Goal: Information Seeking & Learning: Learn about a topic

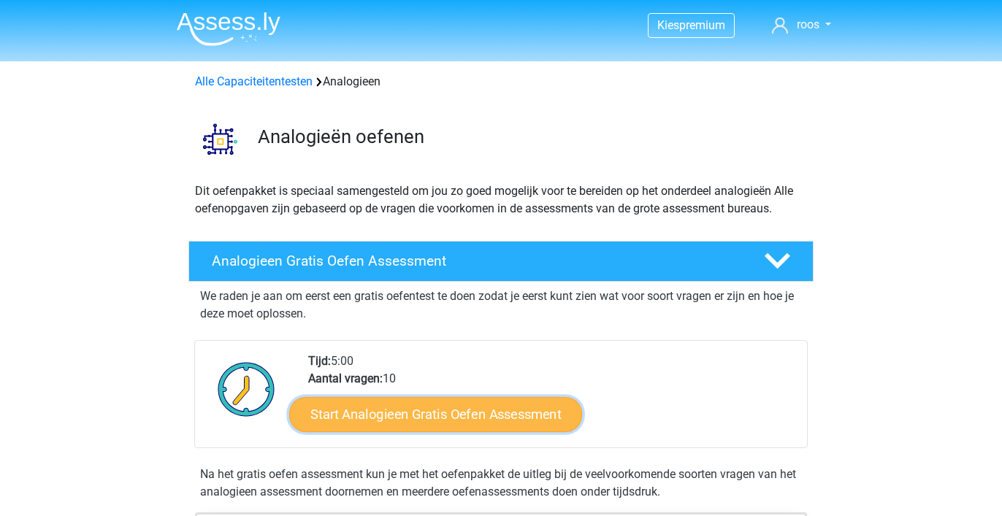
click at [407, 410] on link "Start Analogieen Gratis Oefen Assessment" at bounding box center [435, 413] width 293 height 35
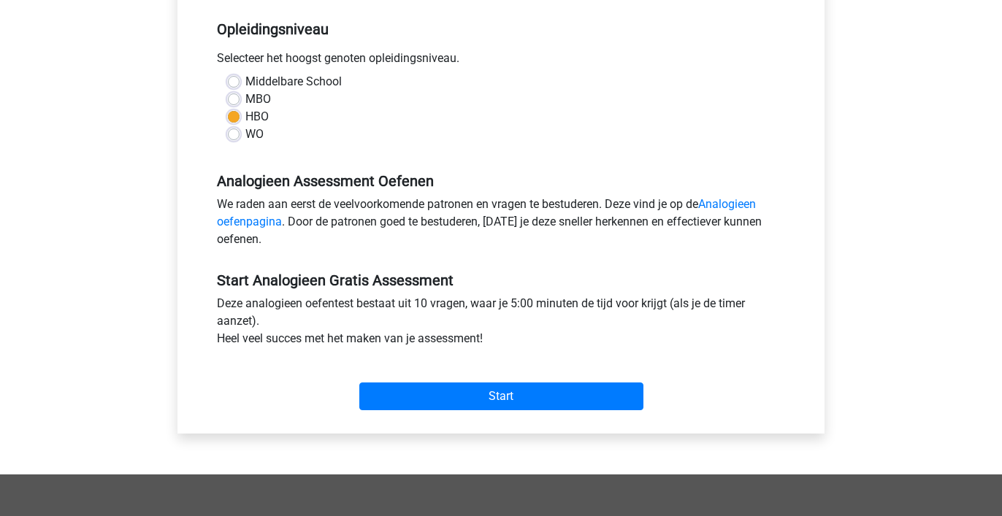
scroll to position [298, 0]
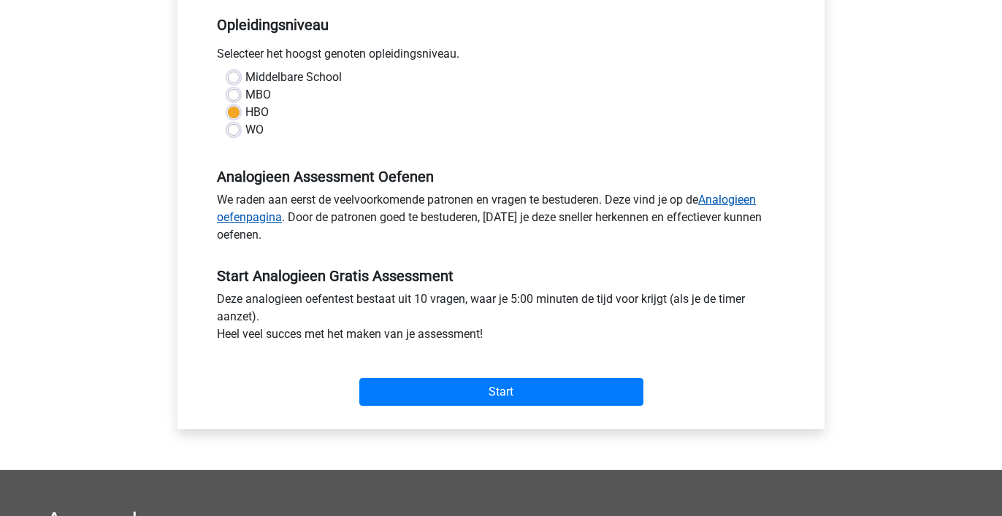
click at [738, 199] on link "Analogieen oefenpagina" at bounding box center [486, 208] width 539 height 31
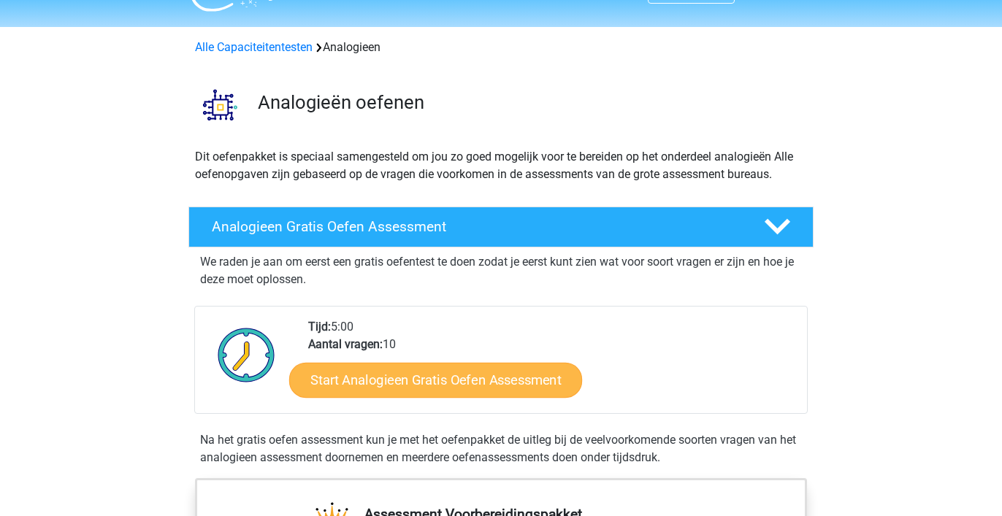
scroll to position [26, 0]
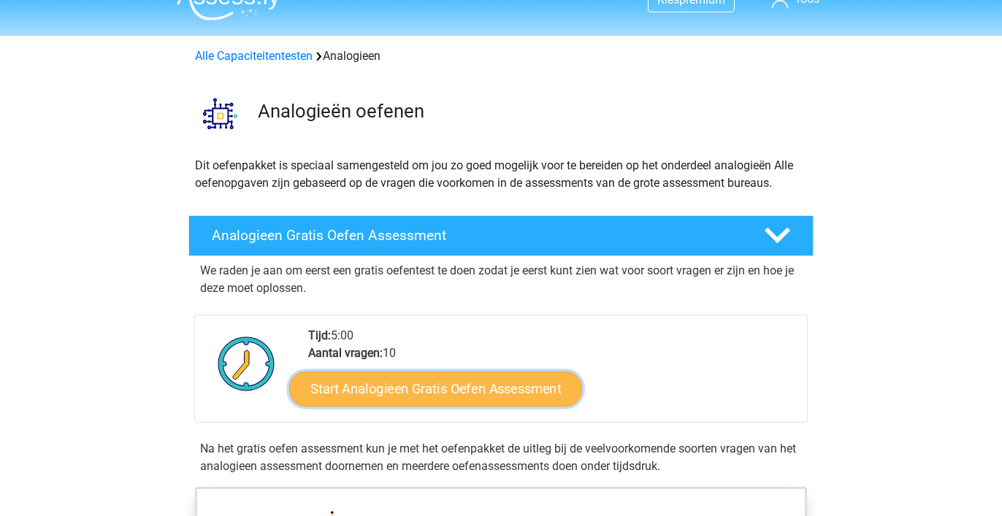
click at [495, 391] on link "Start Analogieen Gratis Oefen Assessment" at bounding box center [435, 388] width 293 height 35
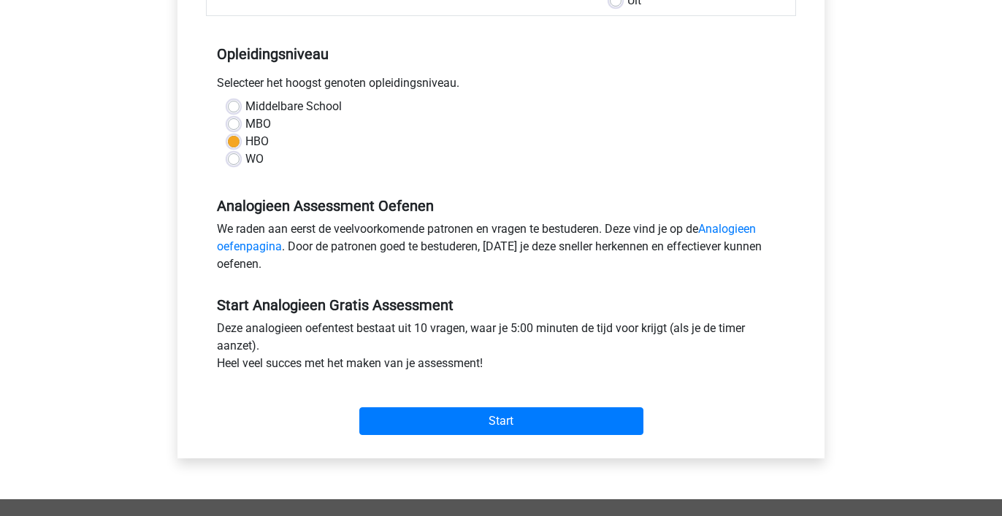
scroll to position [402, 0]
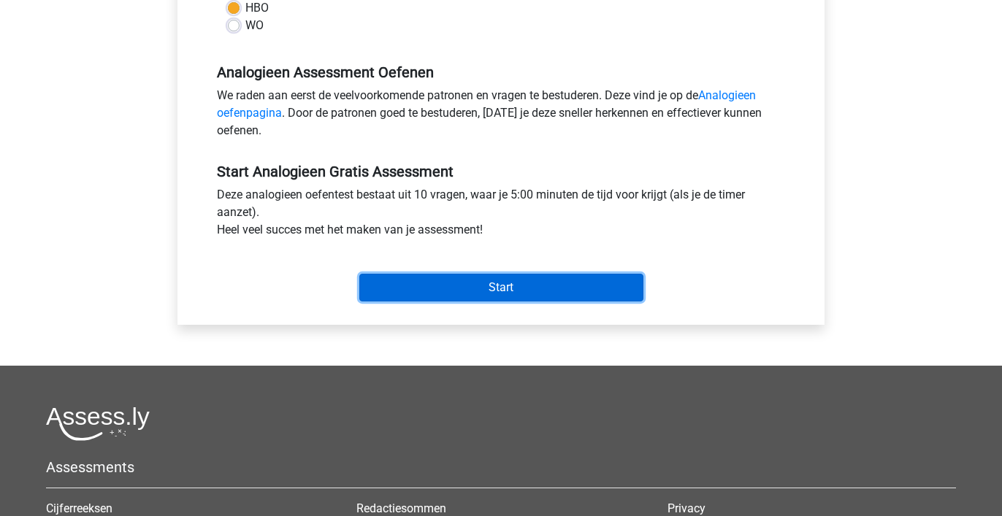
click at [523, 288] on input "Start" at bounding box center [501, 288] width 284 height 28
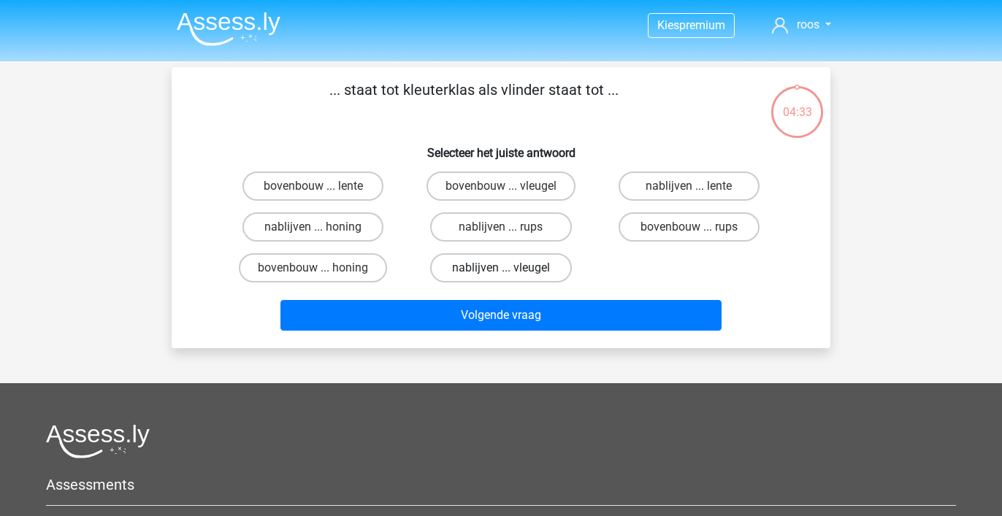
scroll to position [2, 0]
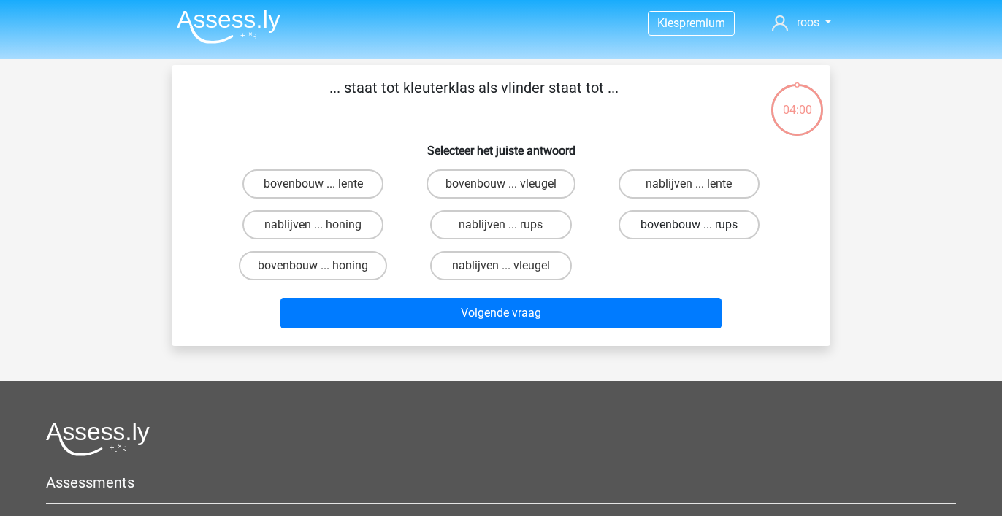
click at [654, 223] on label "bovenbouw ... rups" at bounding box center [688, 224] width 141 height 29
click at [688, 225] on input "bovenbouw ... rups" at bounding box center [692, 229] width 9 height 9
radio input "true"
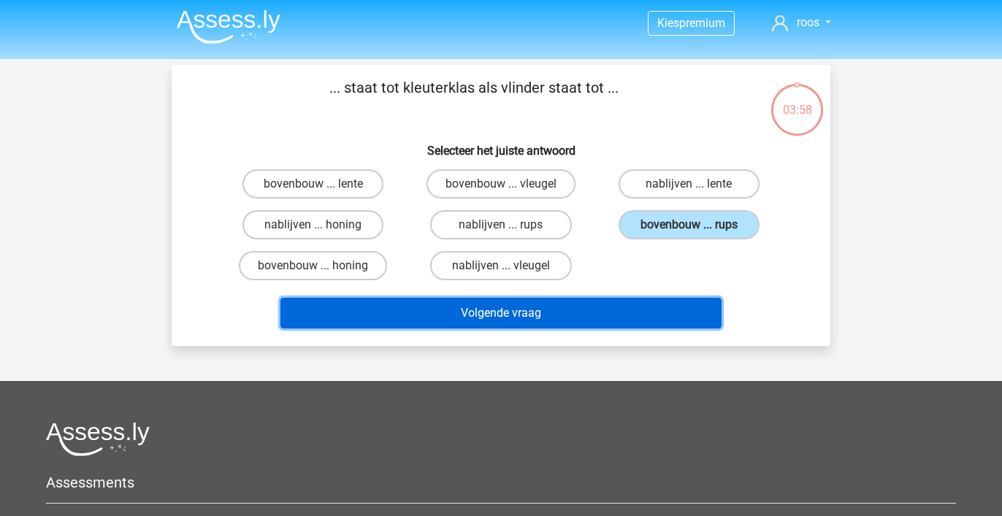
click at [575, 314] on button "Volgende vraag" at bounding box center [501, 313] width 442 height 31
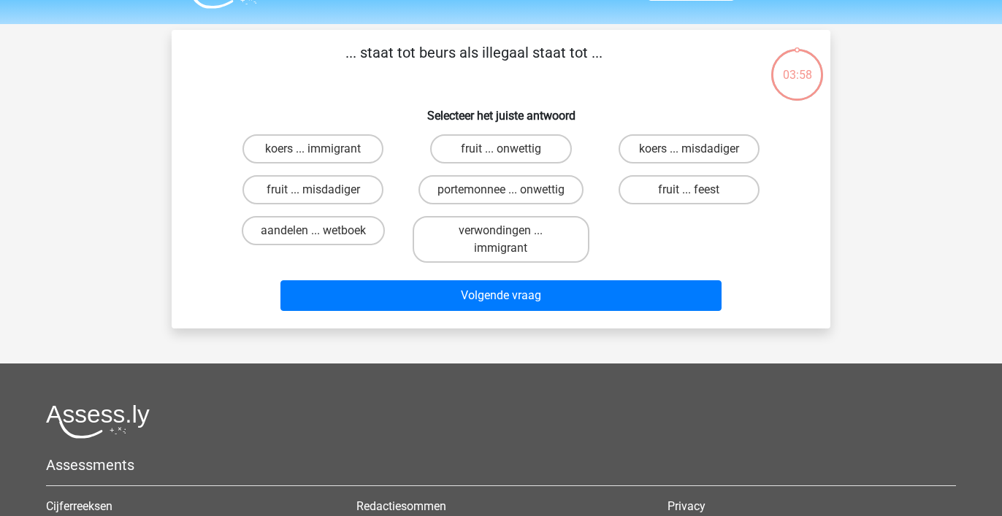
scroll to position [67, 0]
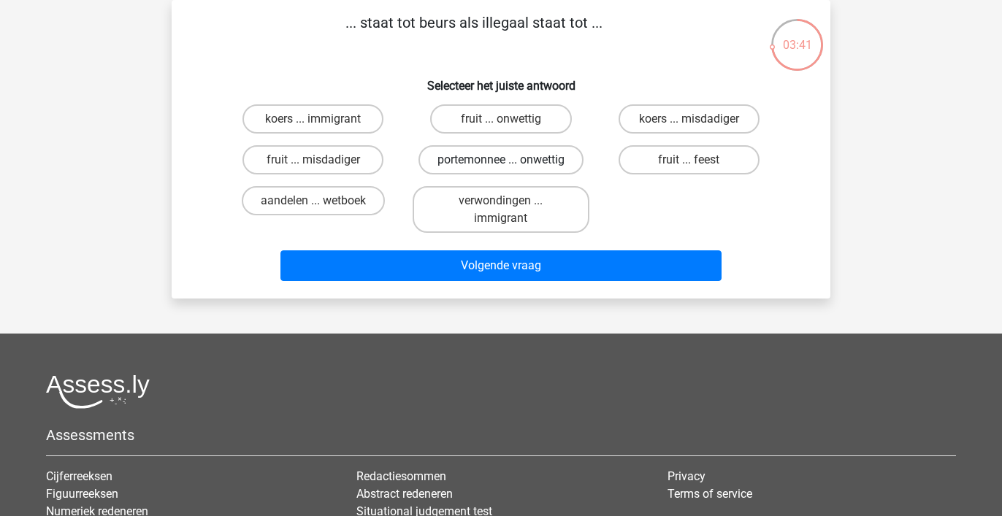
click at [462, 158] on label "portemonnee ... onwettig" at bounding box center [500, 159] width 165 height 29
click at [501, 160] on input "portemonnee ... onwettig" at bounding box center [505, 164] width 9 height 9
radio input "true"
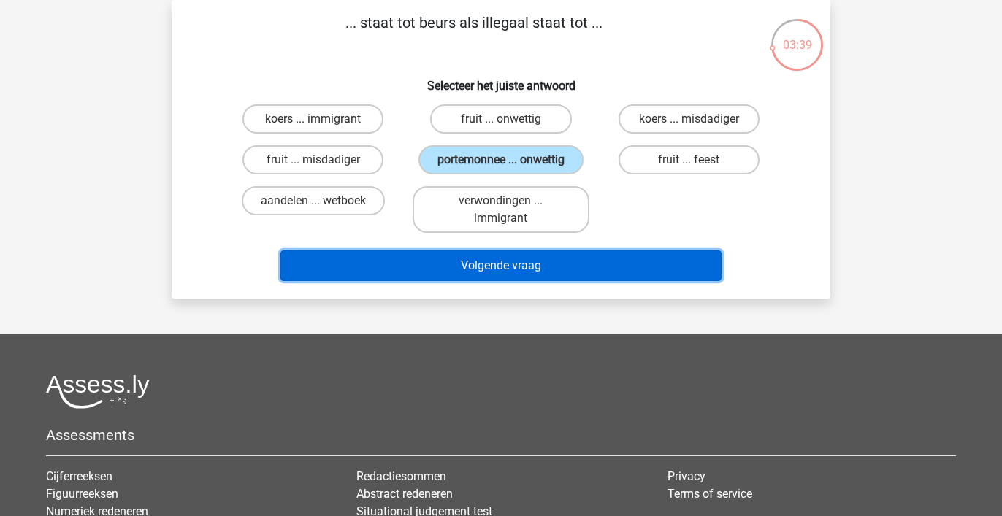
click at [454, 259] on button "Volgende vraag" at bounding box center [501, 265] width 442 height 31
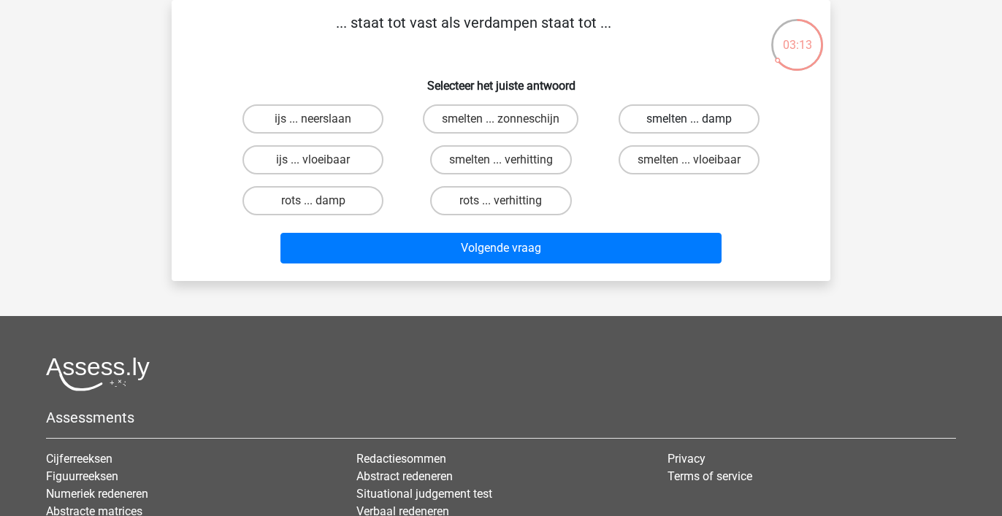
click at [677, 118] on label "smelten ... damp" at bounding box center [688, 118] width 141 height 29
click at [688, 119] on input "smelten ... damp" at bounding box center [692, 123] width 9 height 9
radio input "true"
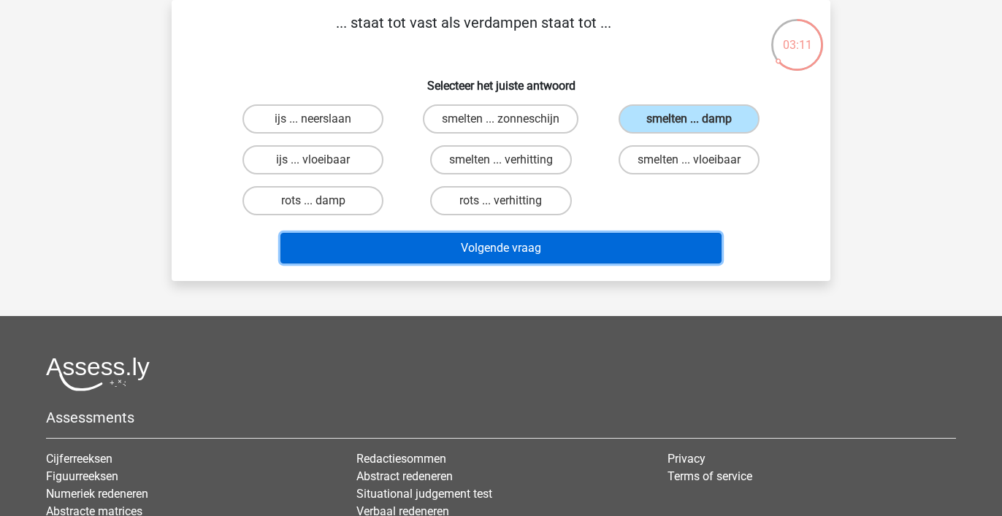
click at [604, 243] on button "Volgende vraag" at bounding box center [501, 248] width 442 height 31
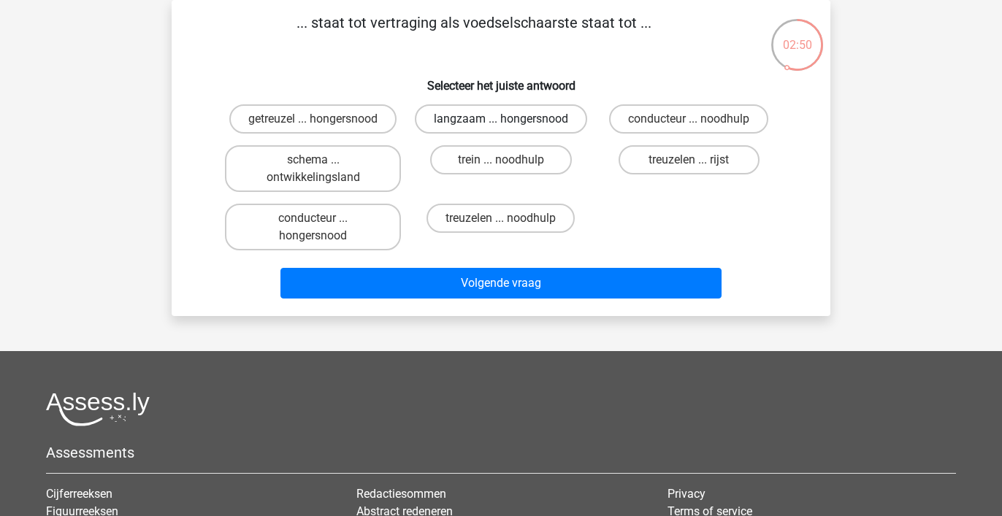
click at [489, 118] on label "langzaam ... hongersnood" at bounding box center [501, 118] width 172 height 29
click at [501, 119] on input "langzaam ... hongersnood" at bounding box center [505, 123] width 9 height 9
radio input "true"
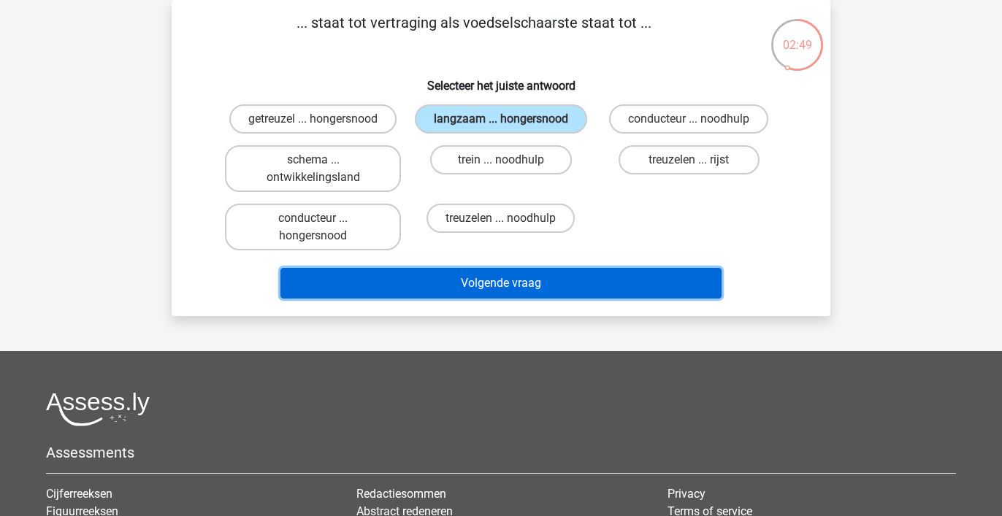
click at [522, 281] on button "Volgende vraag" at bounding box center [501, 283] width 442 height 31
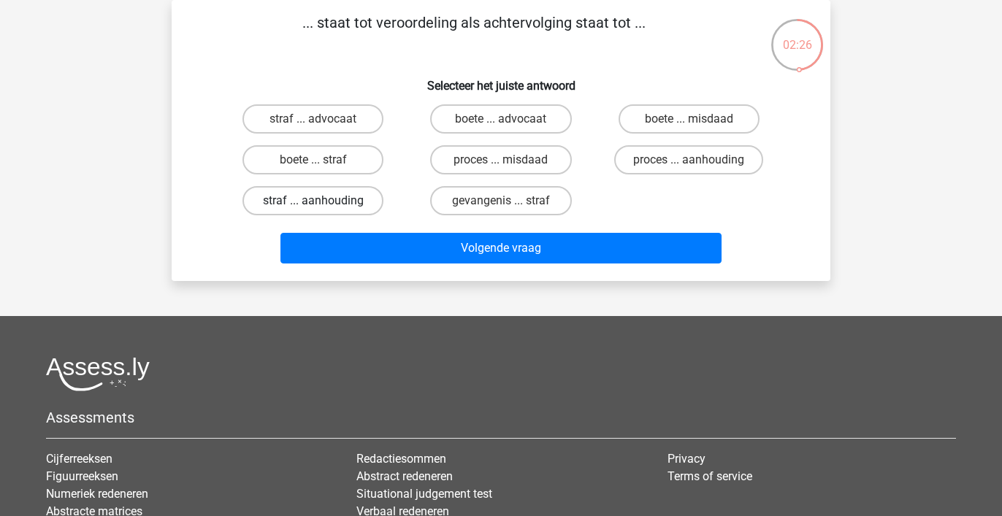
click at [336, 199] on label "straf ... aanhouding" at bounding box center [312, 200] width 141 height 29
click at [323, 201] on input "straf ... aanhouding" at bounding box center [317, 205] width 9 height 9
radio input "true"
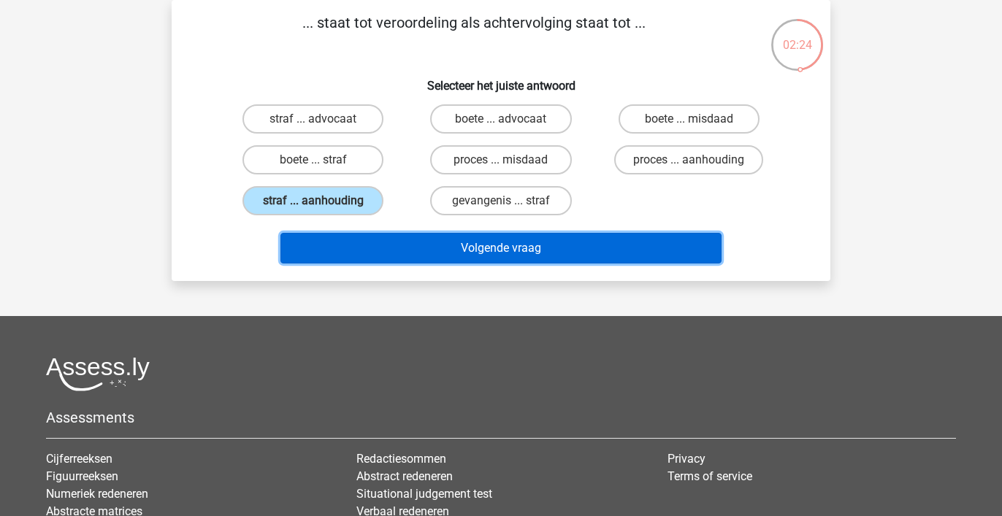
click at [433, 250] on button "Volgende vraag" at bounding box center [501, 248] width 442 height 31
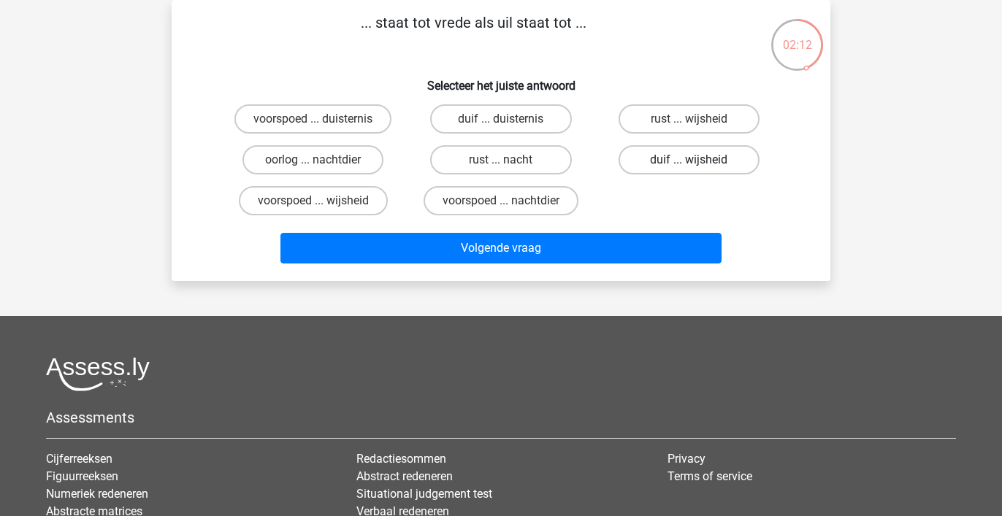
click at [664, 160] on label "duif ... wijsheid" at bounding box center [688, 159] width 141 height 29
click at [688, 160] on input "duif ... wijsheid" at bounding box center [692, 164] width 9 height 9
radio input "true"
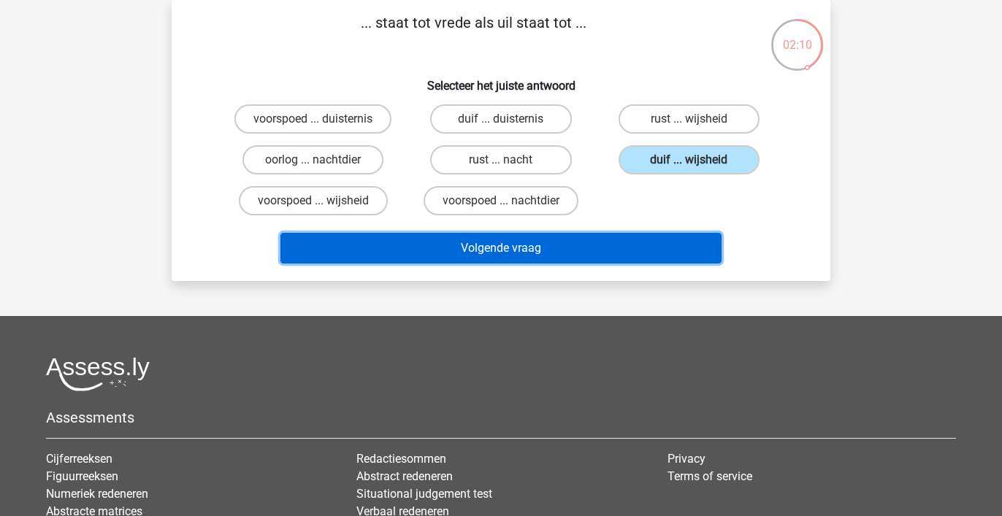
click at [629, 250] on button "Volgende vraag" at bounding box center [501, 248] width 442 height 31
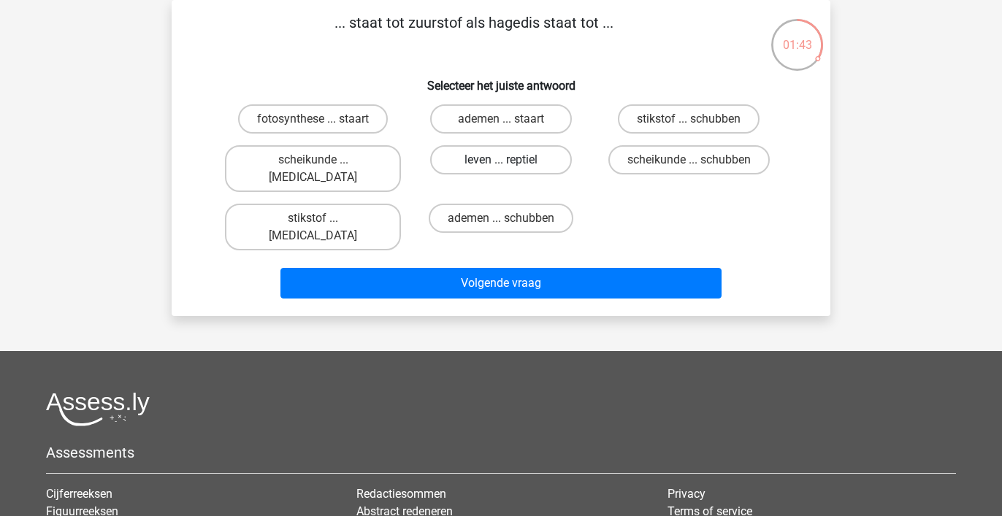
click at [493, 160] on label "leven ... reptiel" at bounding box center [500, 159] width 141 height 29
click at [501, 160] on input "leven ... reptiel" at bounding box center [505, 164] width 9 height 9
radio input "true"
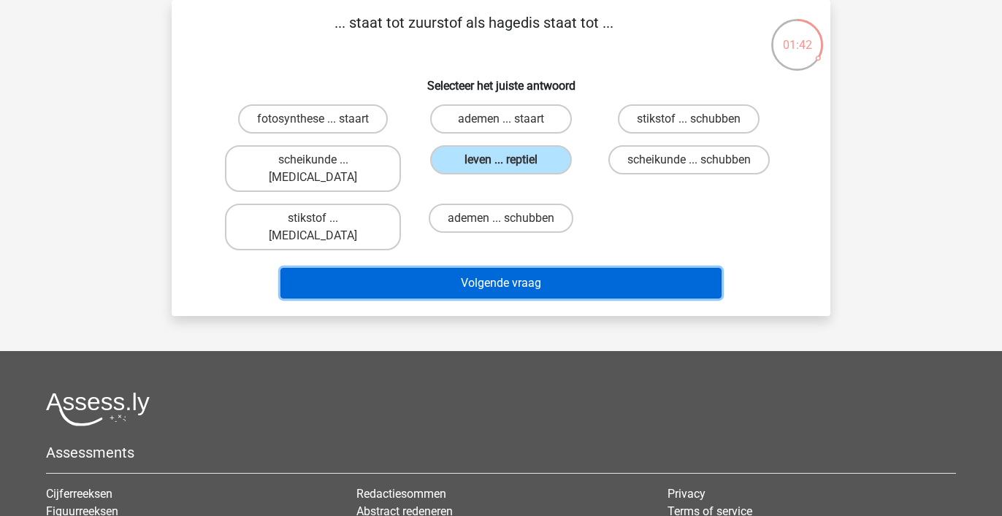
click at [484, 268] on button "Volgende vraag" at bounding box center [501, 283] width 442 height 31
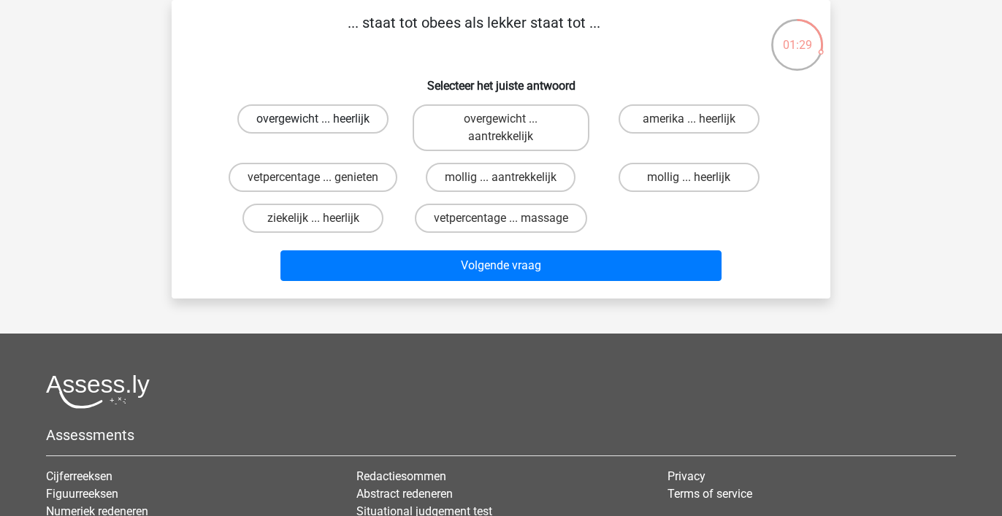
click at [356, 115] on label "overgewicht ... heerlijk" at bounding box center [312, 118] width 151 height 29
click at [323, 119] on input "overgewicht ... heerlijk" at bounding box center [317, 123] width 9 height 9
radio input "true"
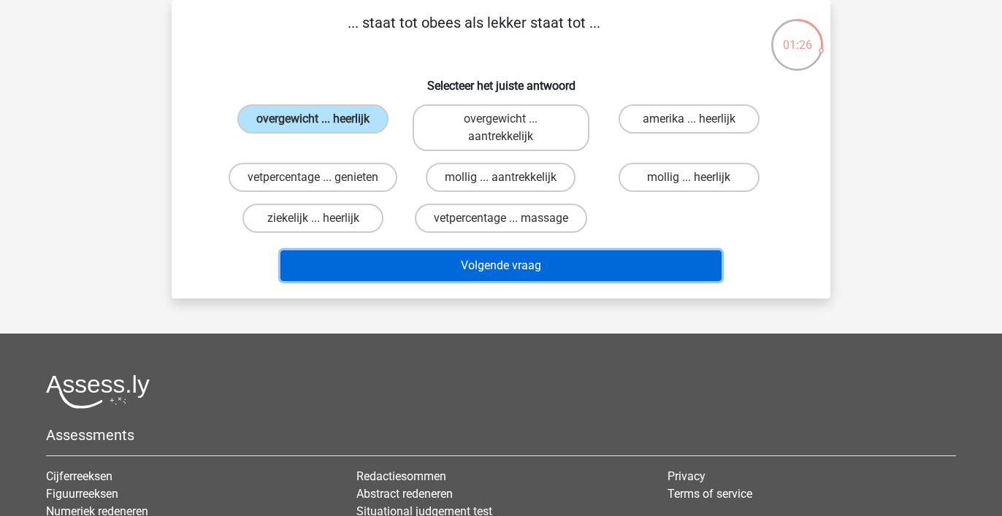
click at [480, 264] on button "Volgende vraag" at bounding box center [501, 265] width 442 height 31
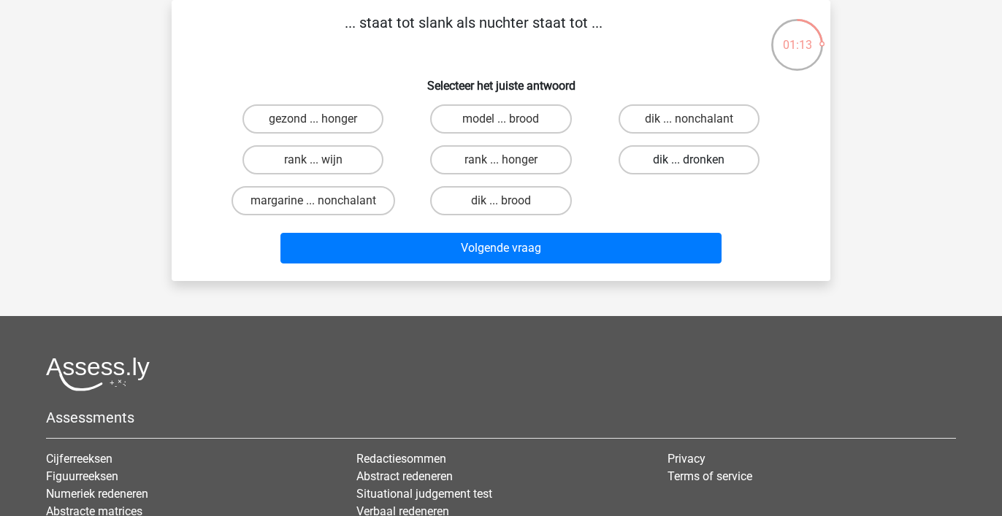
click at [686, 158] on label "dik ... dronken" at bounding box center [688, 159] width 141 height 29
click at [688, 160] on input "dik ... dronken" at bounding box center [692, 164] width 9 height 9
radio input "true"
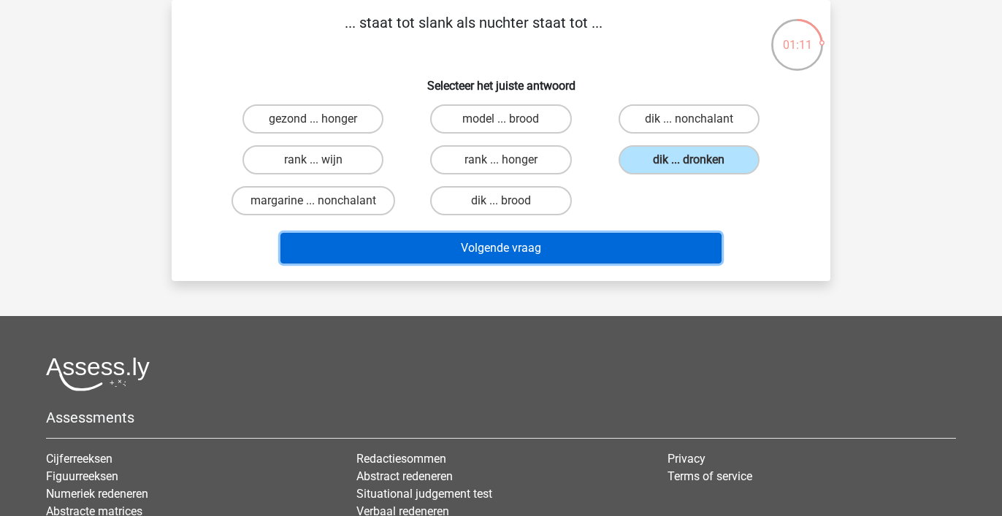
click at [611, 249] on button "Volgende vraag" at bounding box center [501, 248] width 442 height 31
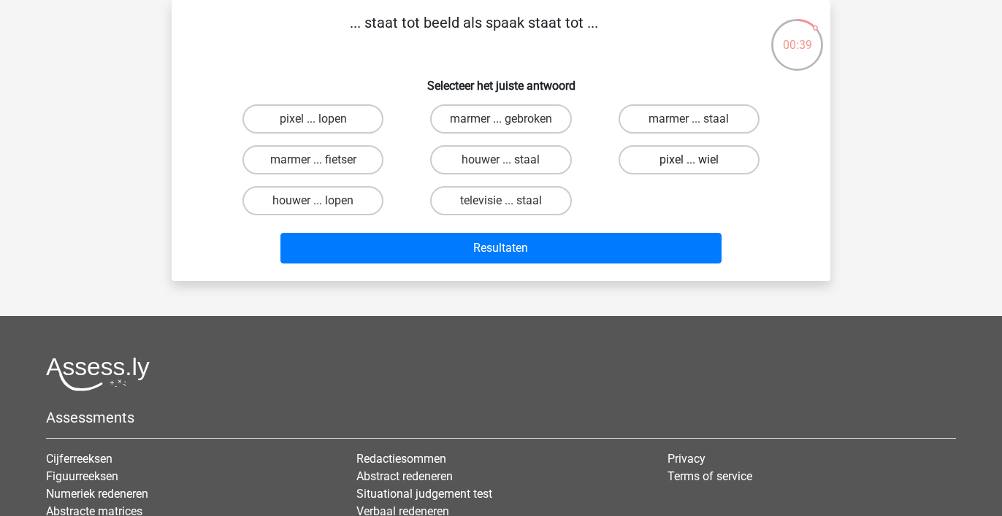
click at [671, 158] on label "pixel ... wiel" at bounding box center [688, 159] width 141 height 29
click at [688, 160] on input "pixel ... wiel" at bounding box center [692, 164] width 9 height 9
radio input "true"
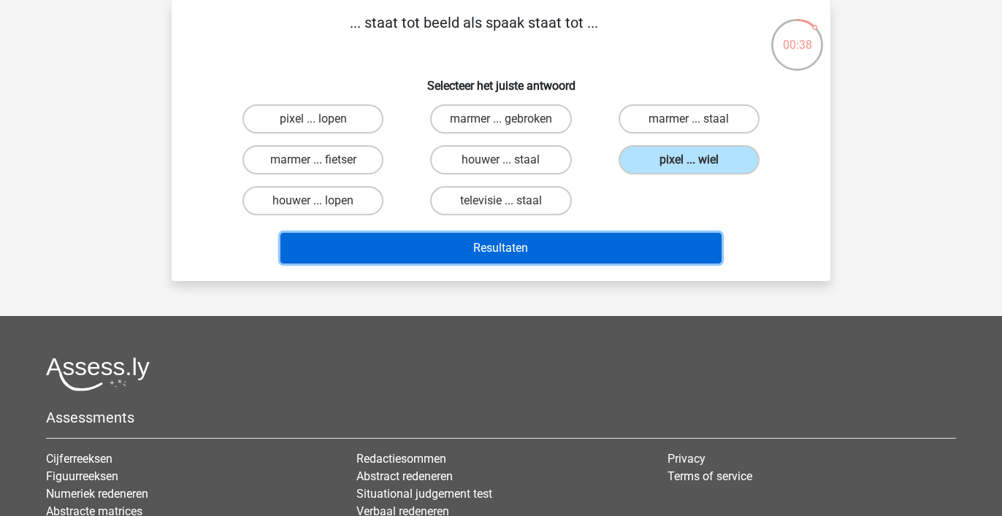
click at [615, 248] on button "Resultaten" at bounding box center [501, 248] width 442 height 31
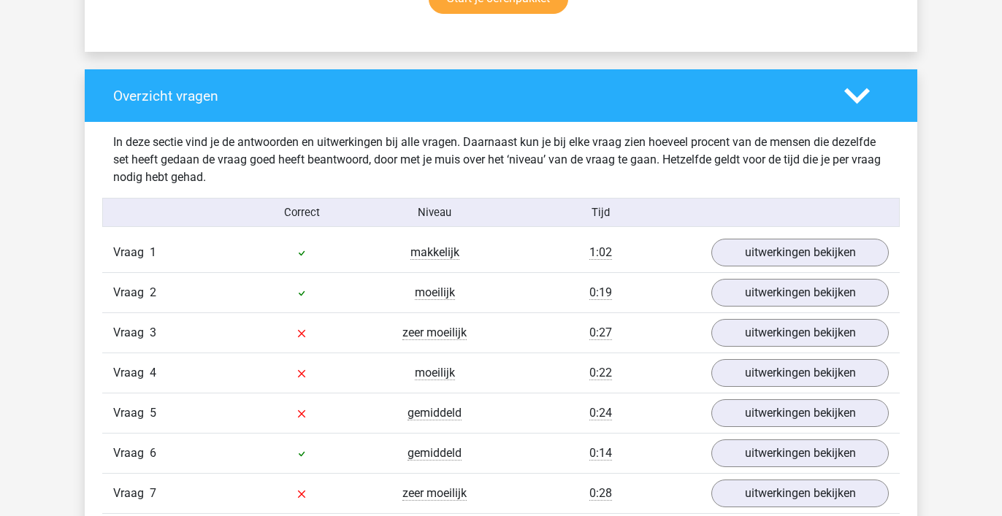
scroll to position [1032, 0]
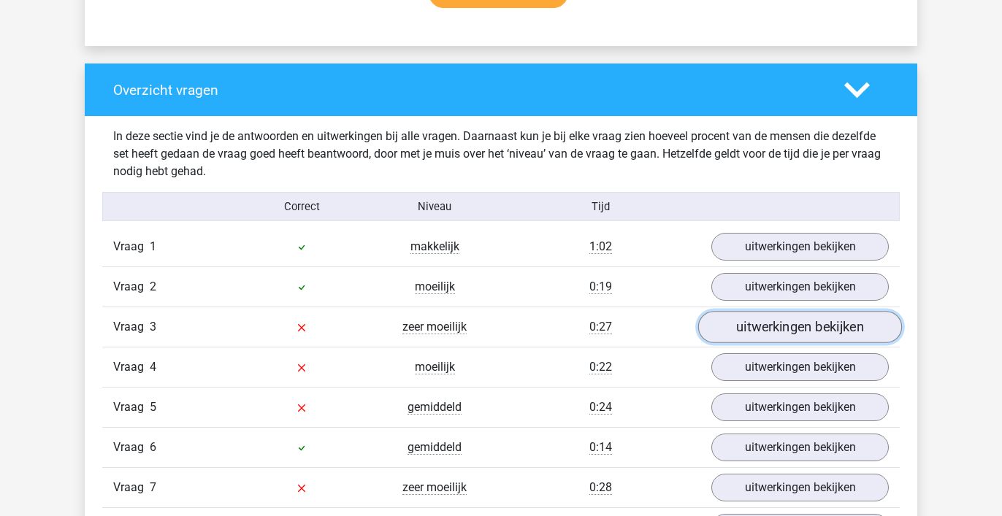
click at [736, 323] on link "uitwerkingen bekijken" at bounding box center [800, 327] width 204 height 32
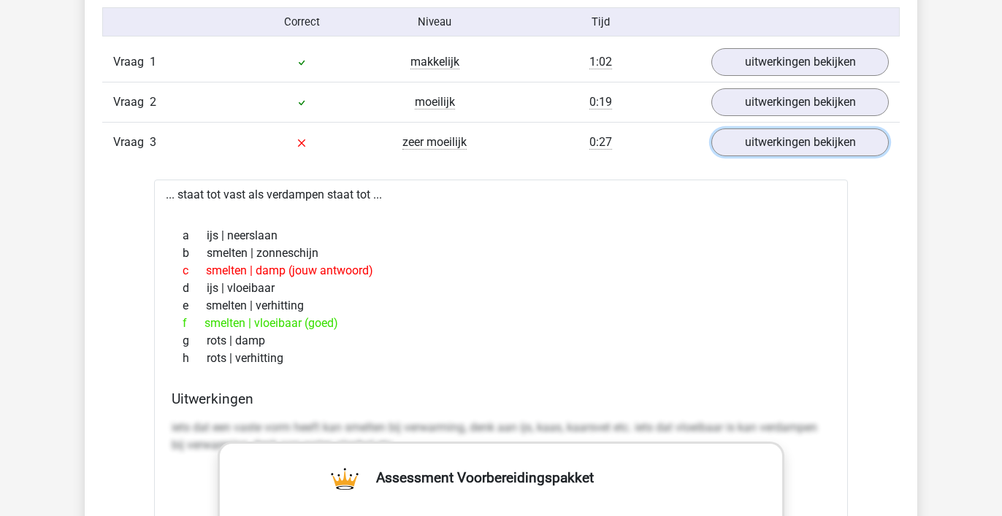
scroll to position [1218, 0]
click at [745, 139] on link "uitwerkingen bekijken" at bounding box center [800, 142] width 204 height 32
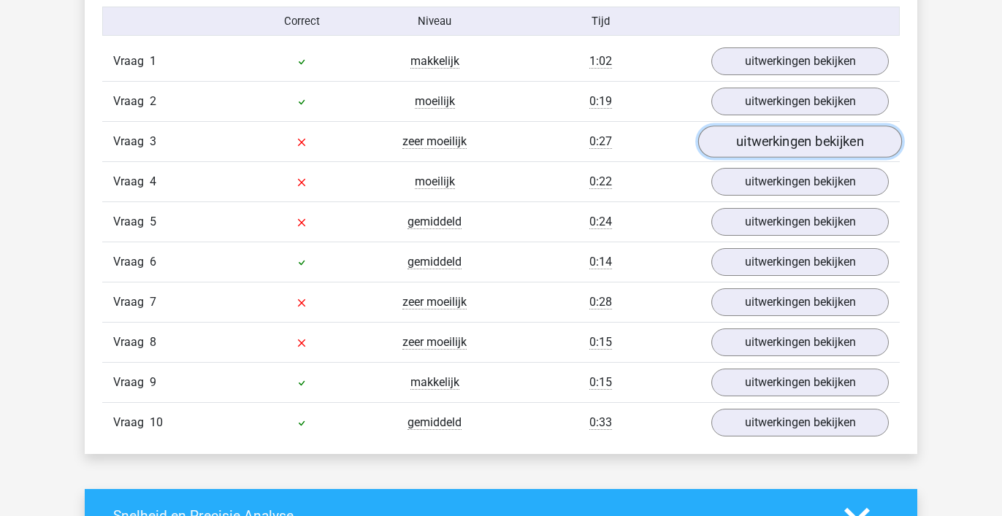
click at [745, 139] on link "uitwerkingen bekijken" at bounding box center [800, 142] width 204 height 32
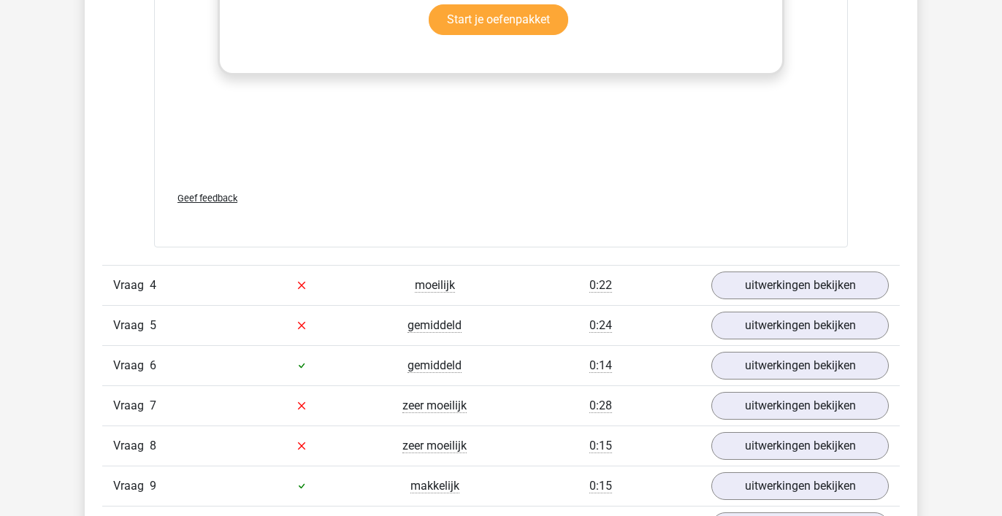
scroll to position [1892, 0]
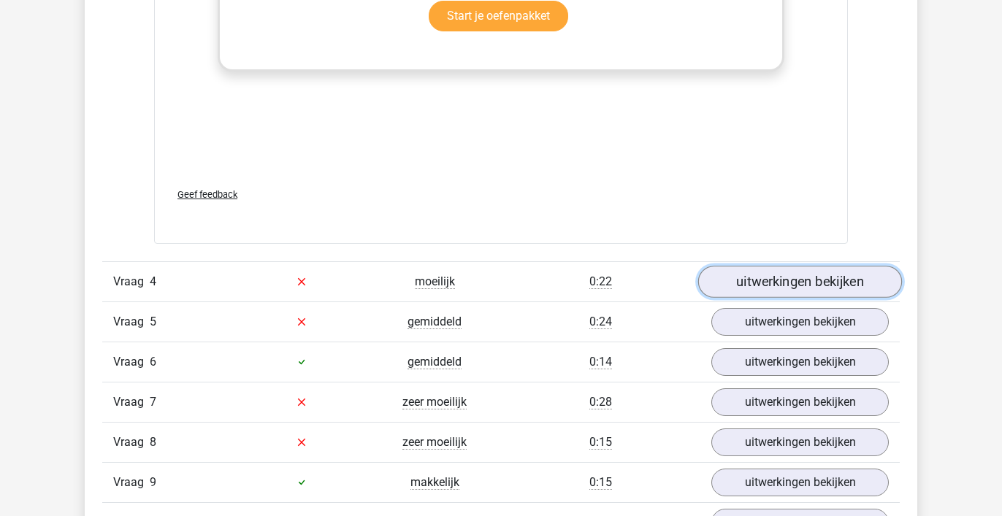
click at [817, 278] on link "uitwerkingen bekijken" at bounding box center [800, 282] width 204 height 32
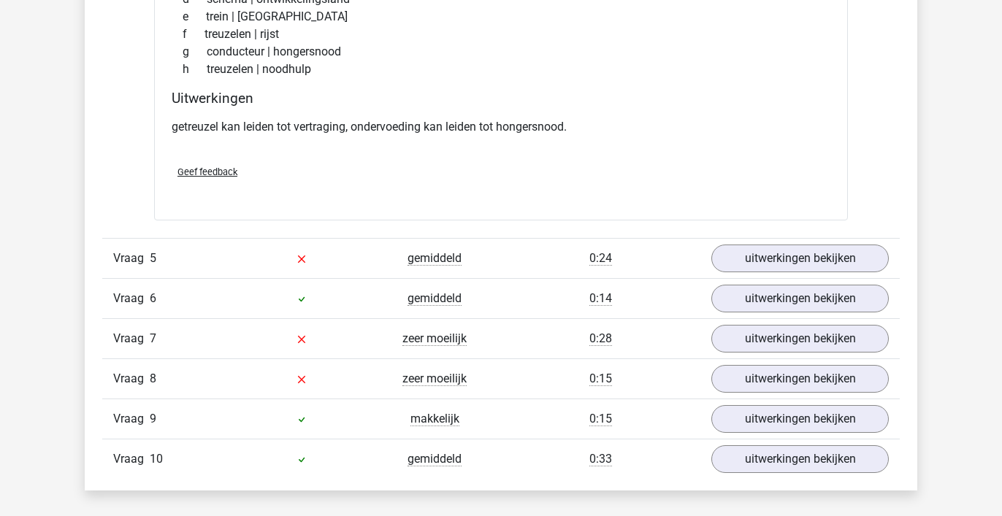
scroll to position [2340, 0]
click at [783, 337] on link "uitwerkingen bekijken" at bounding box center [800, 337] width 204 height 32
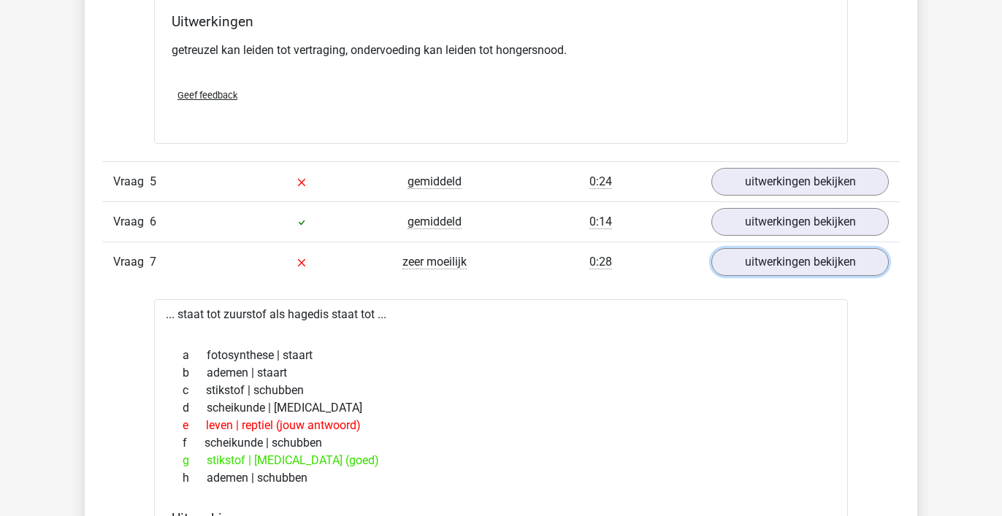
scroll to position [2422, 0]
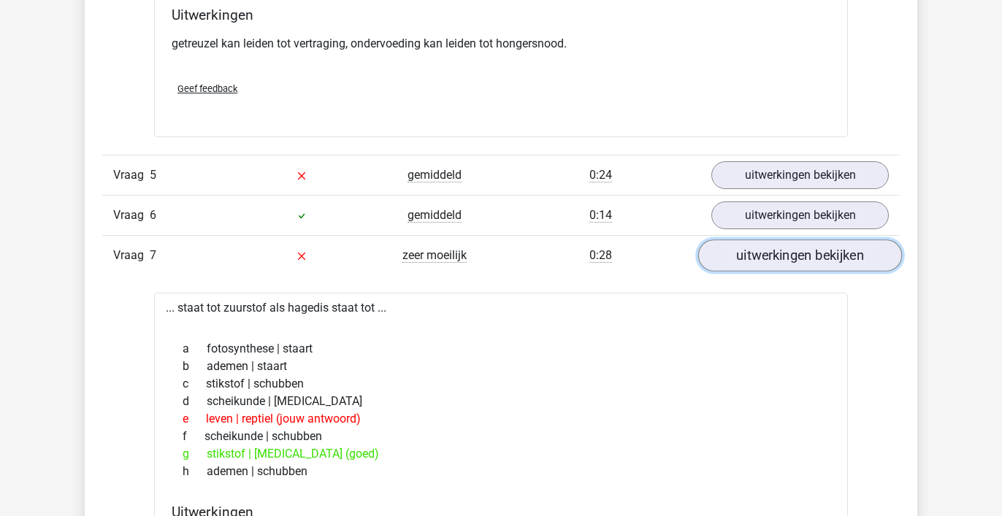
click at [791, 253] on link "uitwerkingen bekijken" at bounding box center [800, 255] width 204 height 32
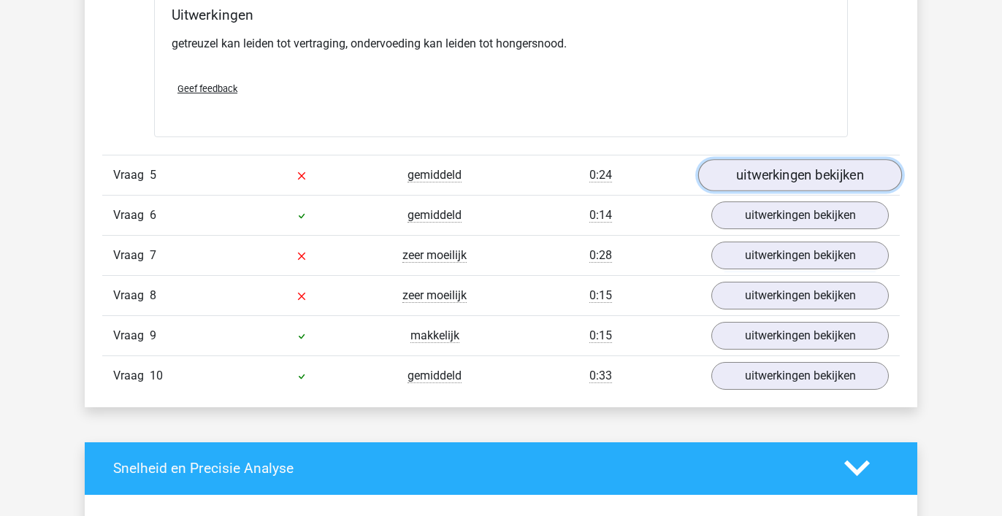
click at [785, 176] on link "uitwerkingen bekijken" at bounding box center [800, 175] width 204 height 32
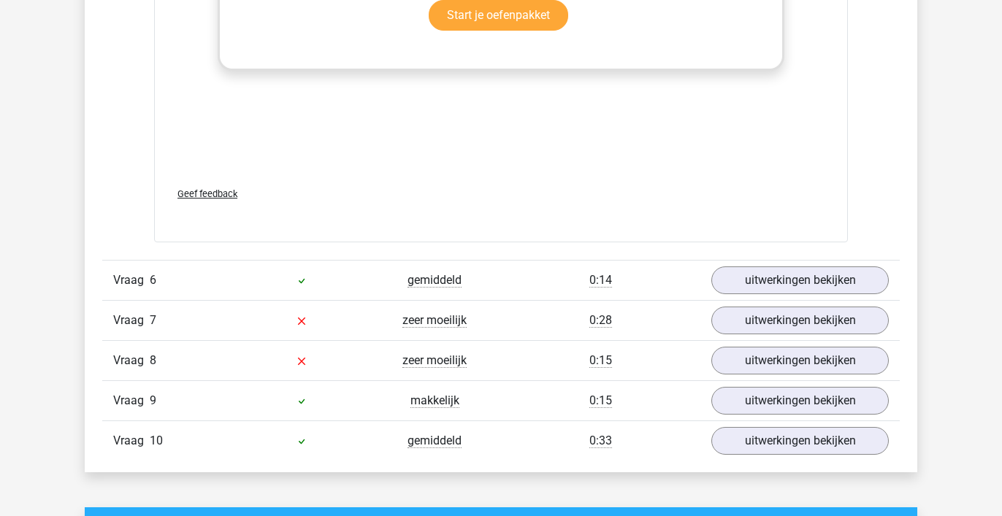
scroll to position [3142, 0]
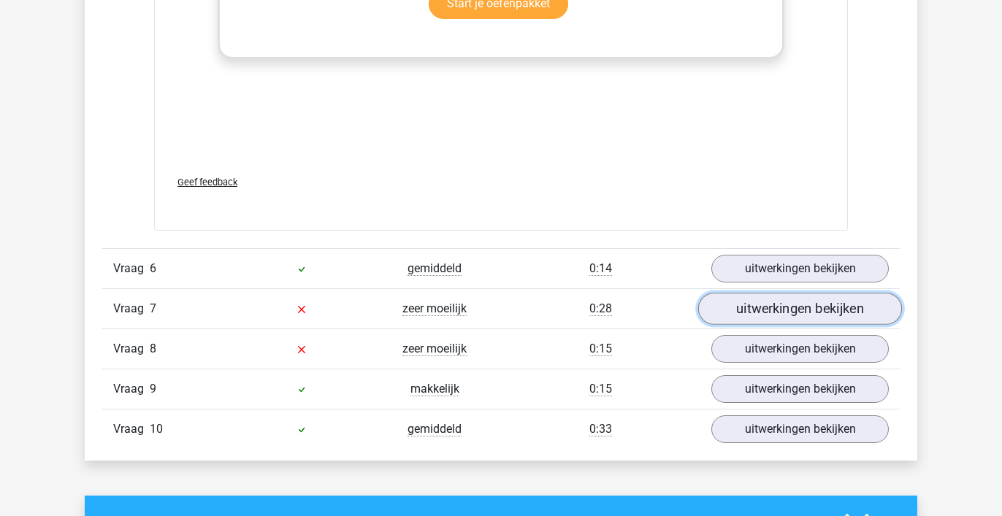
click at [764, 309] on link "uitwerkingen bekijken" at bounding box center [800, 309] width 204 height 32
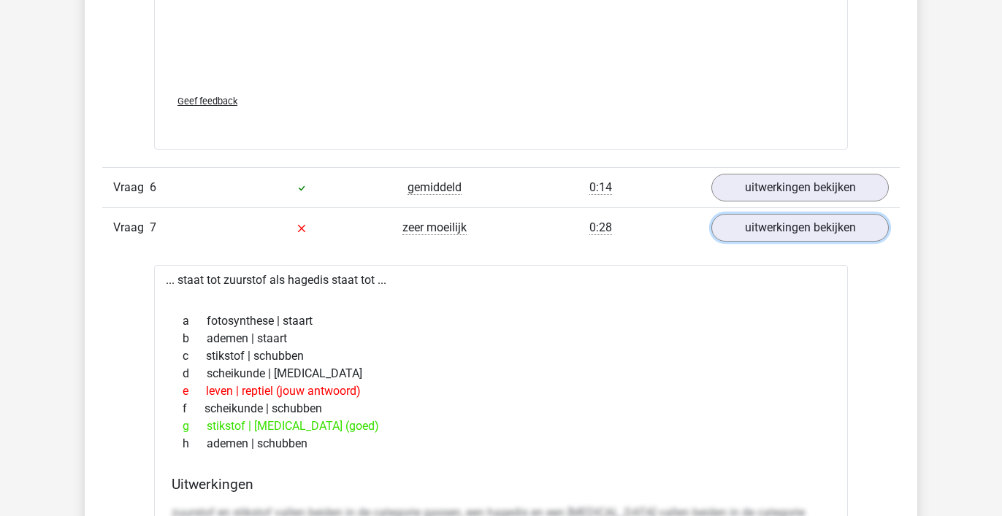
scroll to position [3224, 0]
click at [774, 229] on link "uitwerkingen bekijken" at bounding box center [800, 227] width 204 height 32
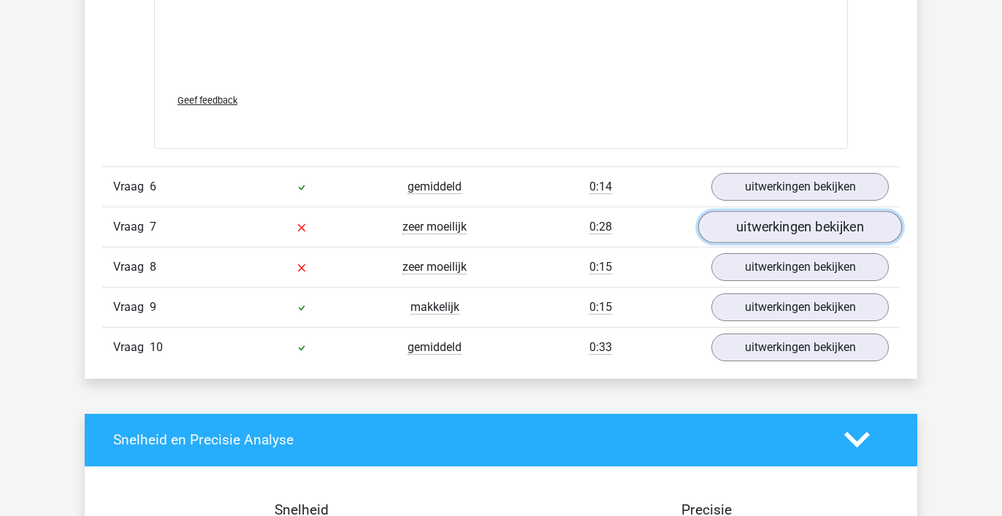
click at [774, 229] on link "uitwerkingen bekijken" at bounding box center [800, 227] width 204 height 32
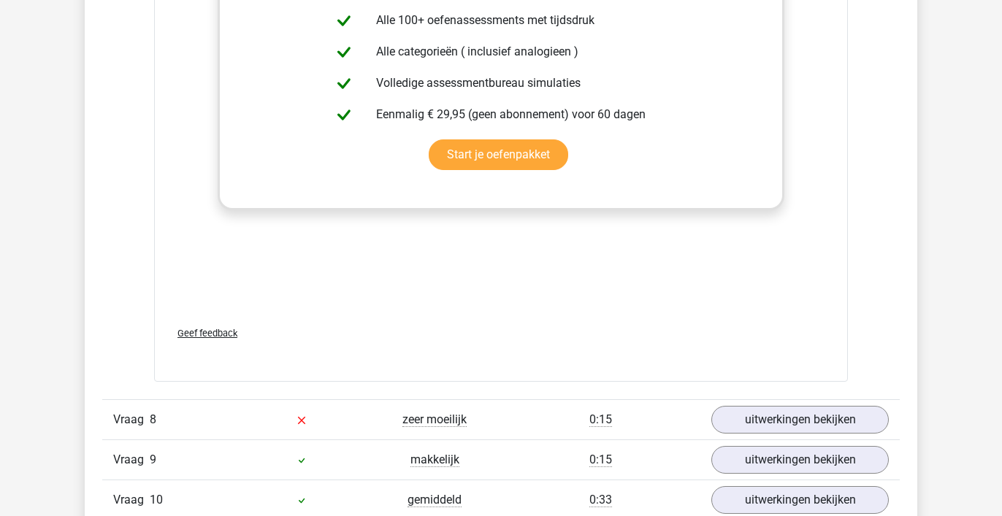
scroll to position [3932, 0]
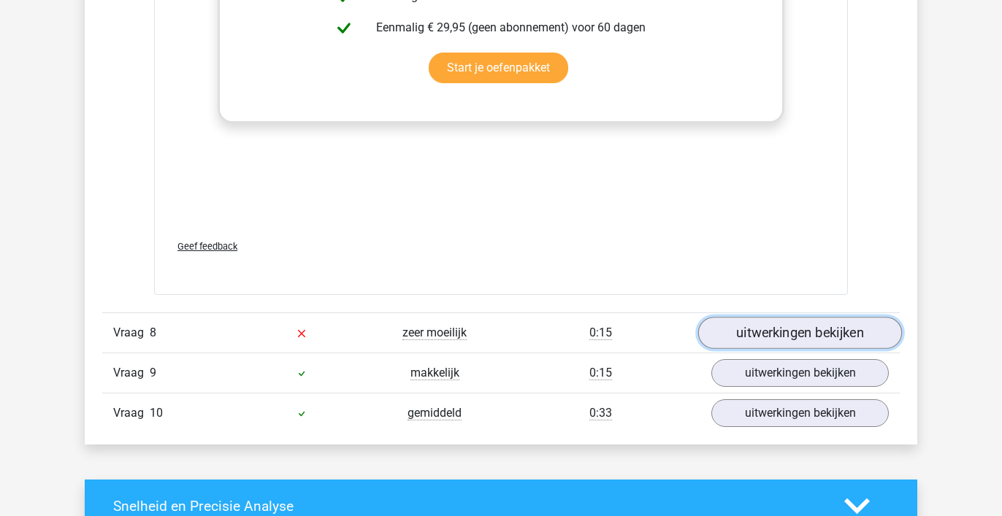
click at [792, 338] on link "uitwerkingen bekijken" at bounding box center [800, 333] width 204 height 32
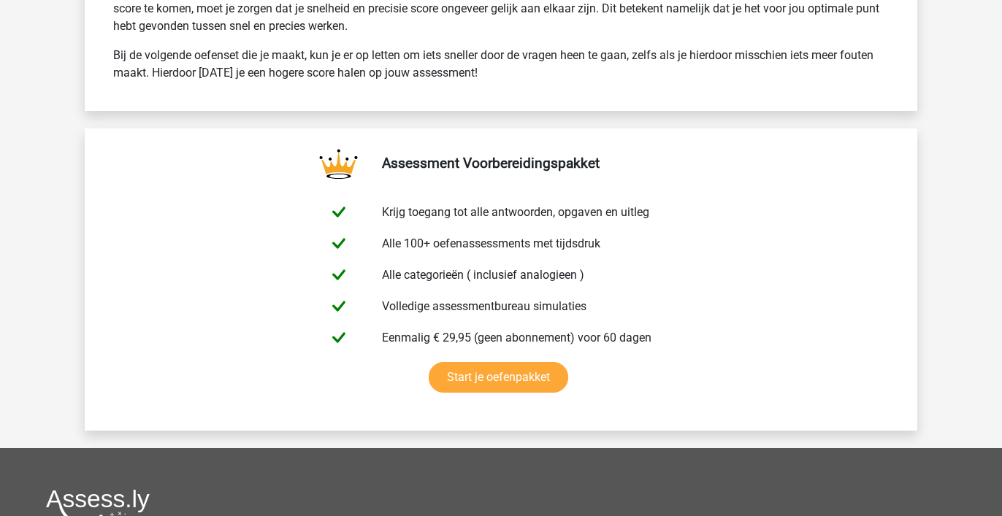
scroll to position [5523, 0]
